Goal: Information Seeking & Learning: Understand process/instructions

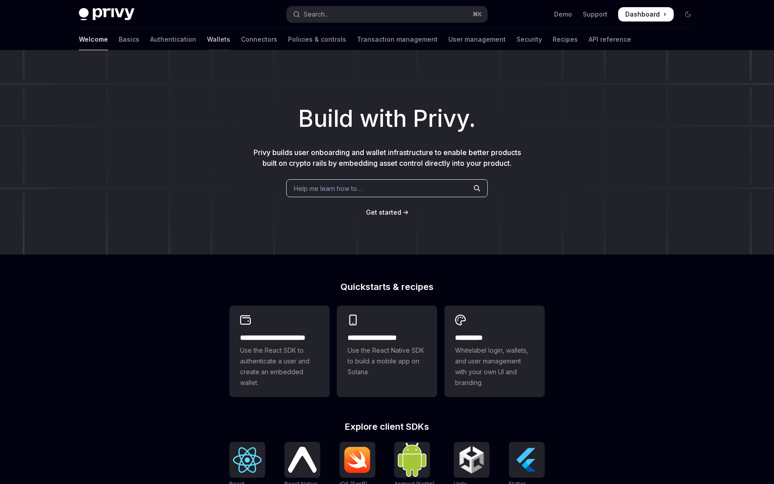
click at [207, 43] on link "Wallets" at bounding box center [218, 40] width 23 height 22
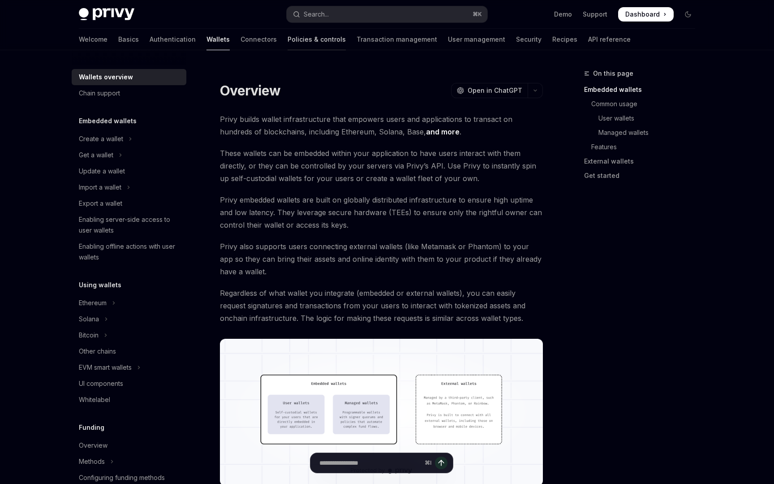
click at [288, 38] on link "Policies & controls" at bounding box center [317, 40] width 58 height 22
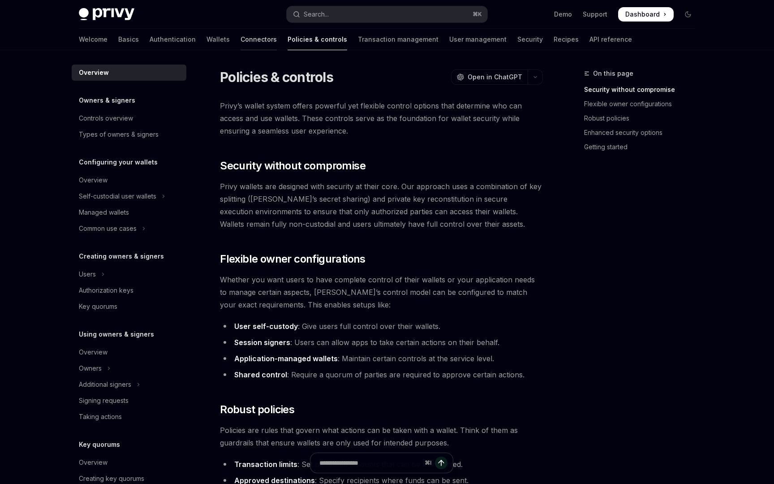
click at [241, 40] on link "Connectors" at bounding box center [259, 40] width 36 height 22
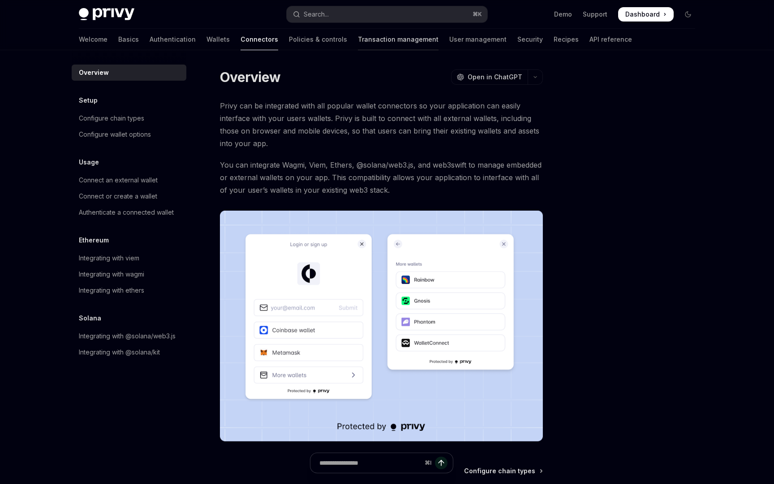
click at [380, 40] on link "Transaction management" at bounding box center [398, 40] width 81 height 22
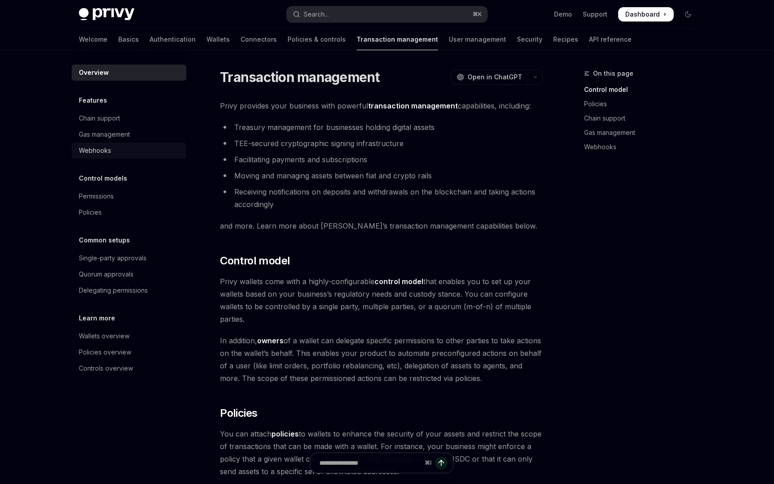
click at [130, 149] on div "Webhooks" at bounding box center [130, 150] width 102 height 11
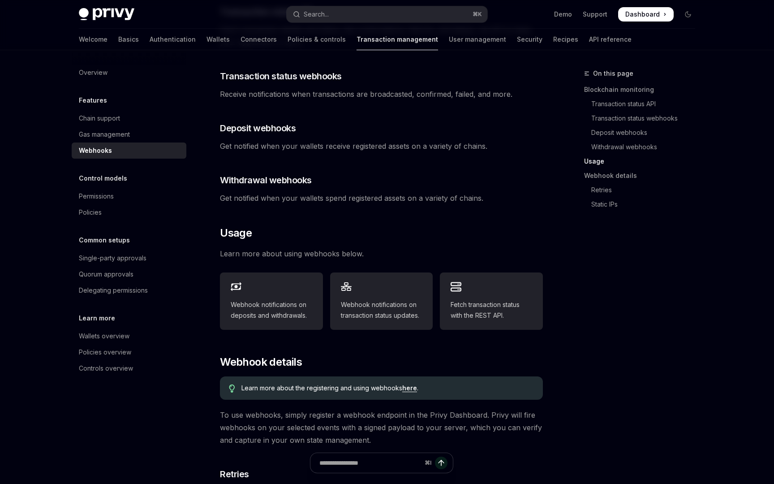
scroll to position [154, 0]
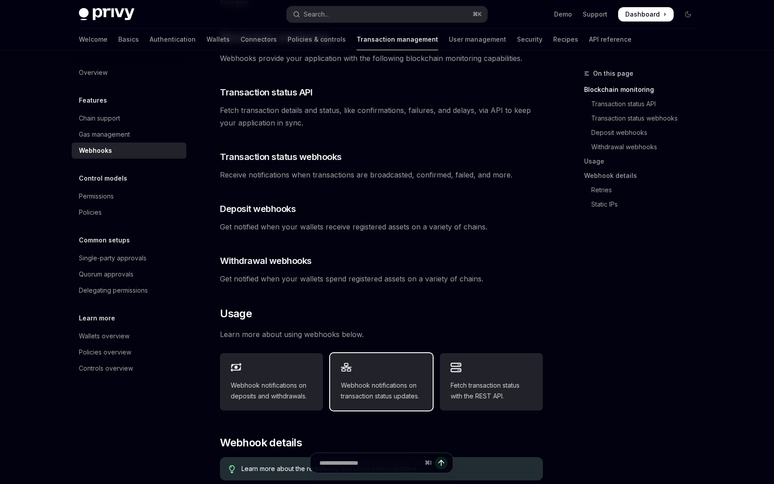
click at [387, 387] on span "Webhook notifications on transaction status updates." at bounding box center [382, 391] width 82 height 22
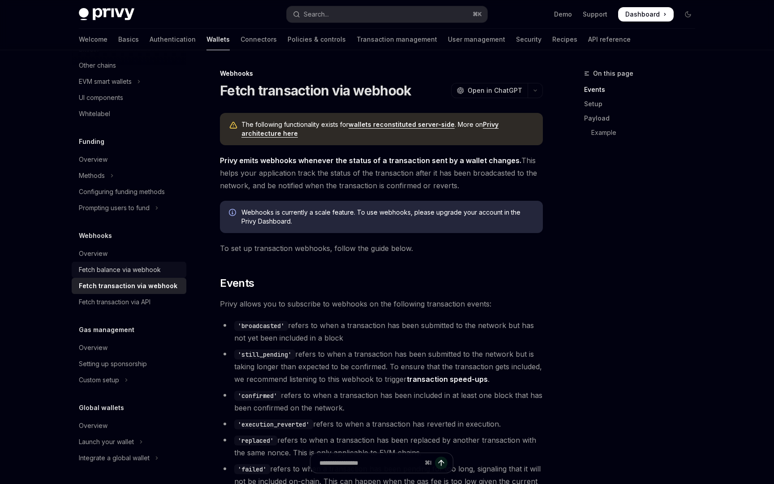
click at [145, 267] on div "Fetch balance via webhook" at bounding box center [120, 269] width 82 height 11
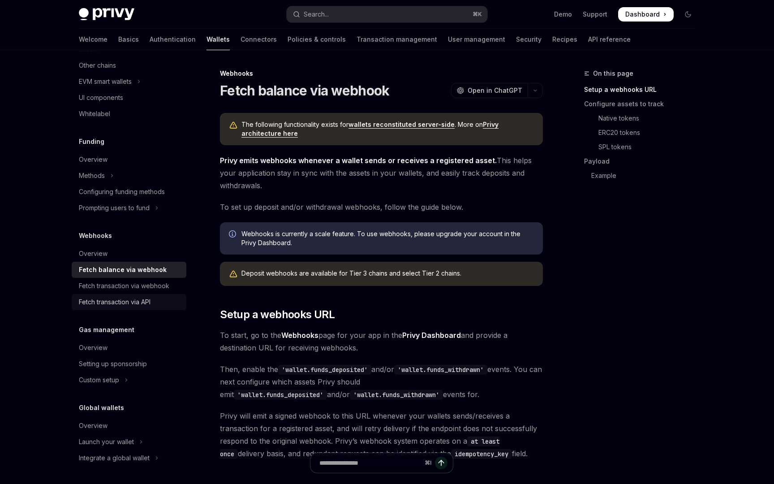
click at [162, 302] on div "Fetch transaction via API" at bounding box center [130, 302] width 102 height 11
type textarea "*"
